Goal: Transaction & Acquisition: Purchase product/service

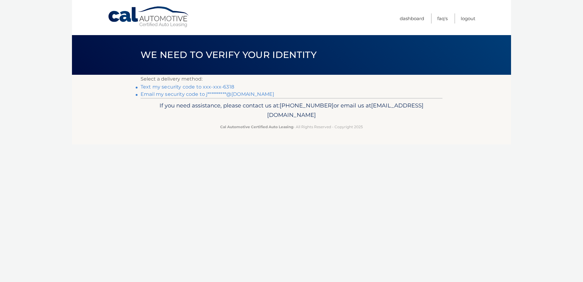
click at [208, 87] on link "Text my security code to xxx-xxx-6318" at bounding box center [187, 87] width 94 height 6
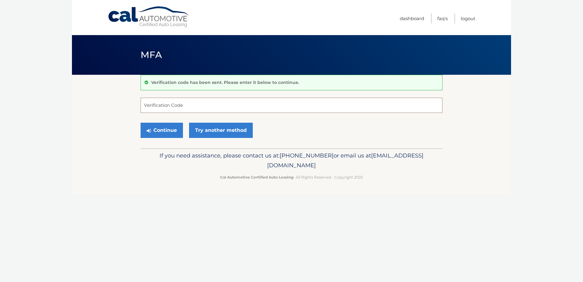
click at [215, 105] on input "Verification Code" at bounding box center [291, 104] width 302 height 15
type input "069980"
click at [169, 128] on button "Continue" at bounding box center [161, 129] width 42 height 15
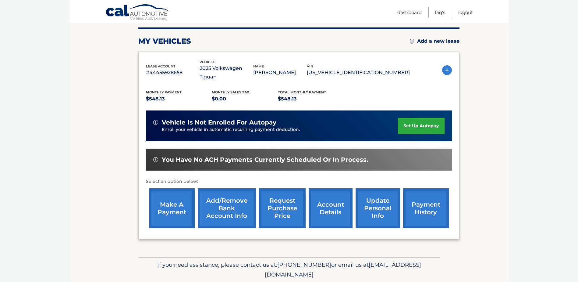
scroll to position [76, 0]
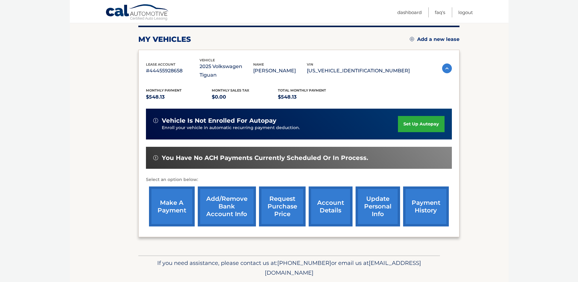
click at [178, 195] on link "make a payment" at bounding box center [172, 206] width 46 height 40
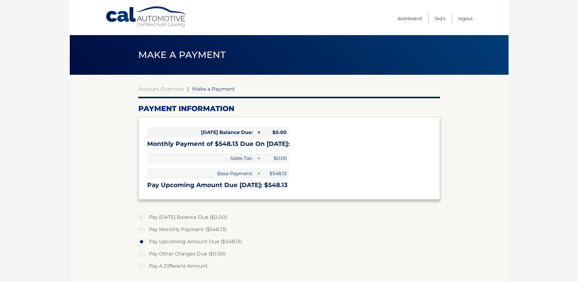
click at [214, 242] on label "Pay Upcoming Amount Due ($548.13)" at bounding box center [289, 241] width 302 height 12
click at [147, 242] on input "Pay Upcoming Amount Due ($548.13)" at bounding box center [144, 240] width 6 height 10
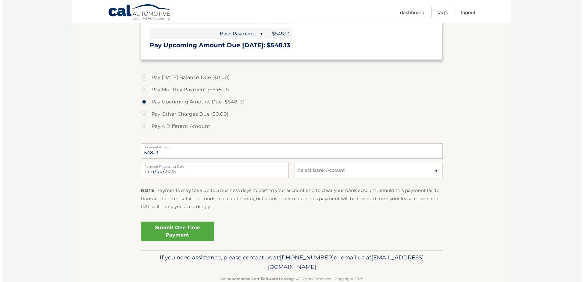
scroll to position [154, 0]
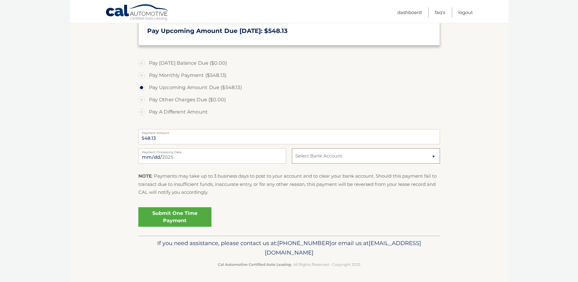
click at [432, 155] on select "Select Bank Account Checking MUNICIPAL CREDIT UNION *****0714 Checking MUNICIPA…" at bounding box center [366, 155] width 148 height 15
select select "M2E1NGE1YTktOWU2MC00MzNlLTlhZjctNGNiNjE3NDYxMTIy"
click at [292, 148] on select "Select Bank Account Checking MUNICIPAL CREDIT UNION *****0714 Checking MUNICIPA…" at bounding box center [366, 155] width 148 height 15
click at [190, 214] on link "Submit One Time Payment" at bounding box center [174, 216] width 73 height 19
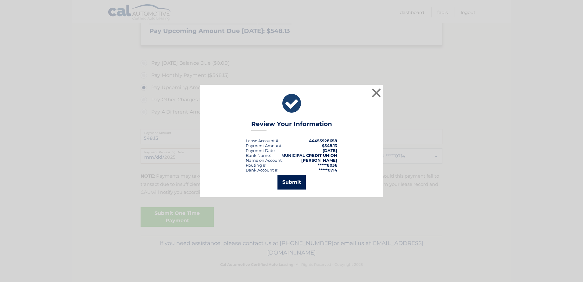
click at [295, 180] on button "Submit" at bounding box center [291, 182] width 28 height 15
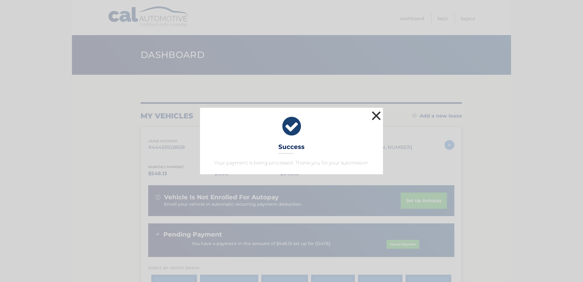
click at [377, 114] on button "×" at bounding box center [376, 115] width 12 height 12
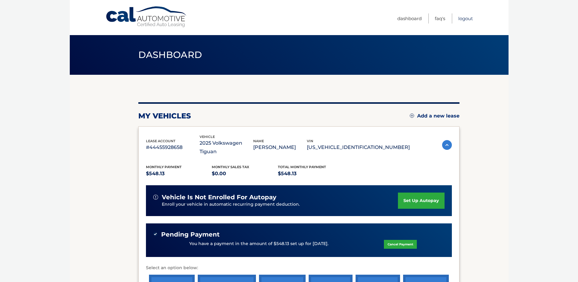
click at [465, 18] on link "Logout" at bounding box center [465, 18] width 15 height 10
